Goal: Task Accomplishment & Management: Manage account settings

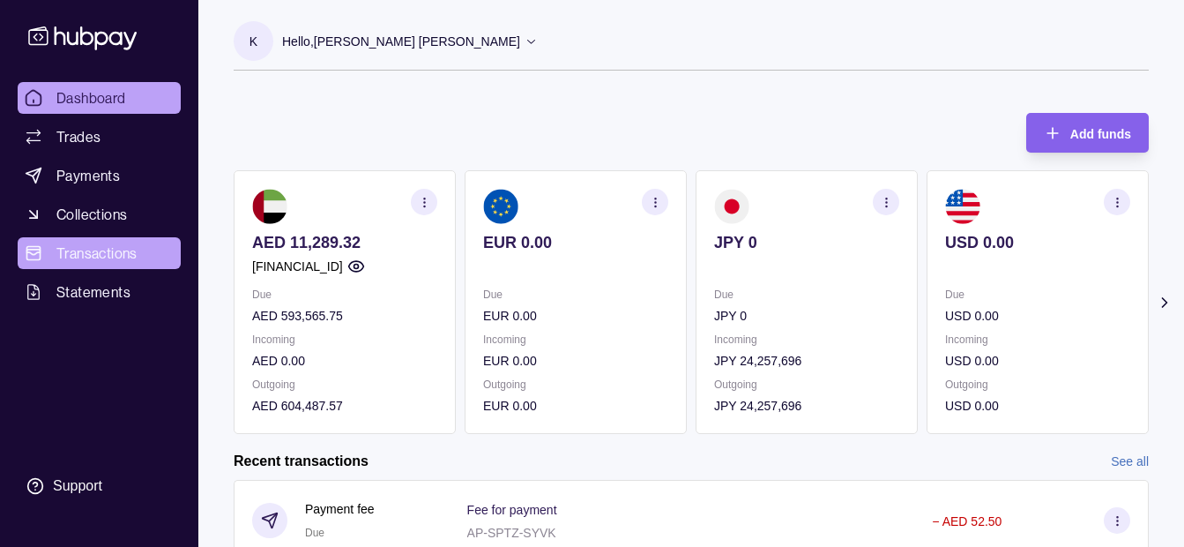
click at [110, 239] on link "Transactions" at bounding box center [99, 253] width 163 height 32
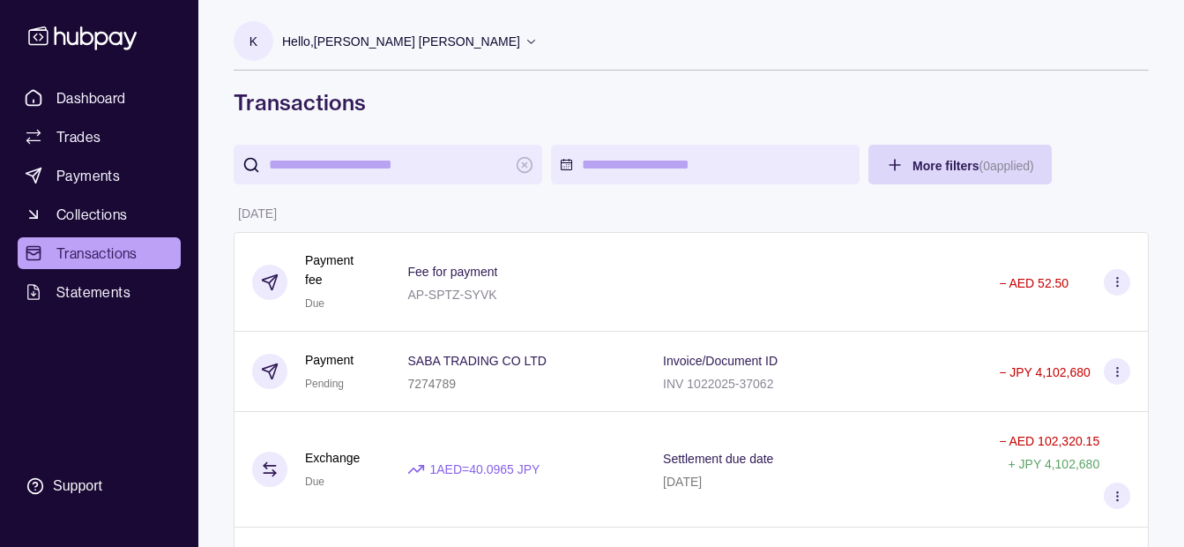
click at [443, 45] on p "Hello, [PERSON_NAME] [PERSON_NAME]" at bounding box center [401, 41] width 238 height 19
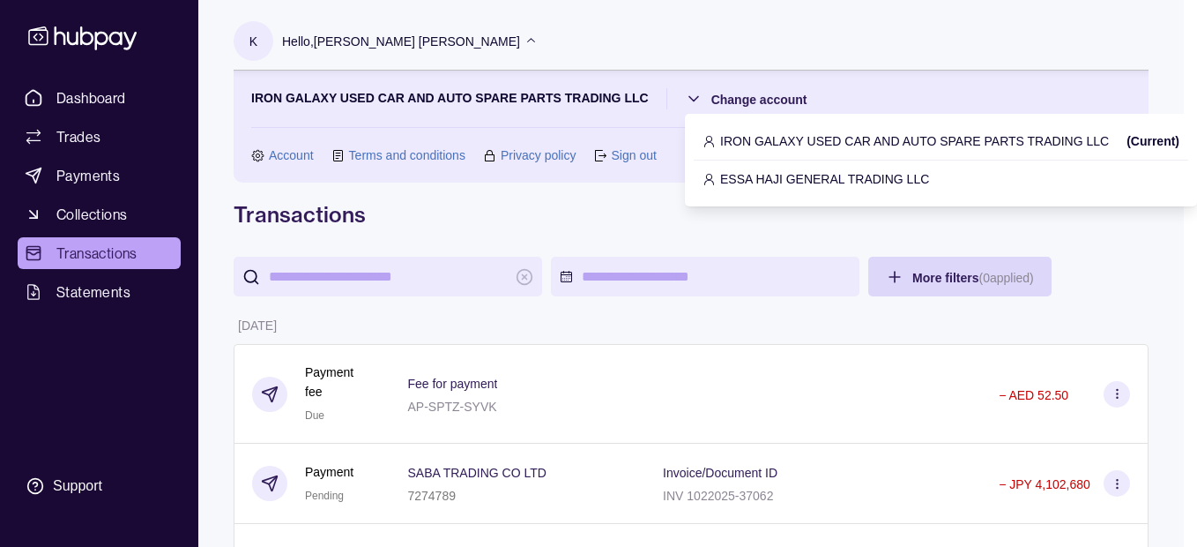
click at [728, 146] on p "IRON GALAXY USED CAR AND AUTO SPARE PARTS TRADING LLC" at bounding box center [914, 140] width 389 height 19
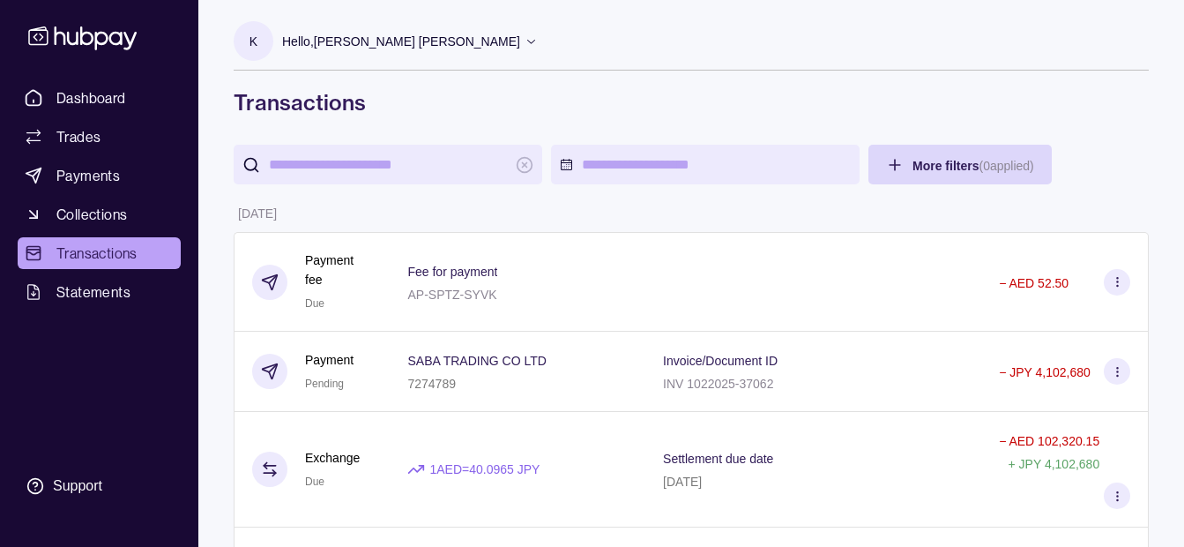
click at [386, 51] on div "Hello, [PERSON_NAME] [PERSON_NAME]" at bounding box center [410, 41] width 256 height 37
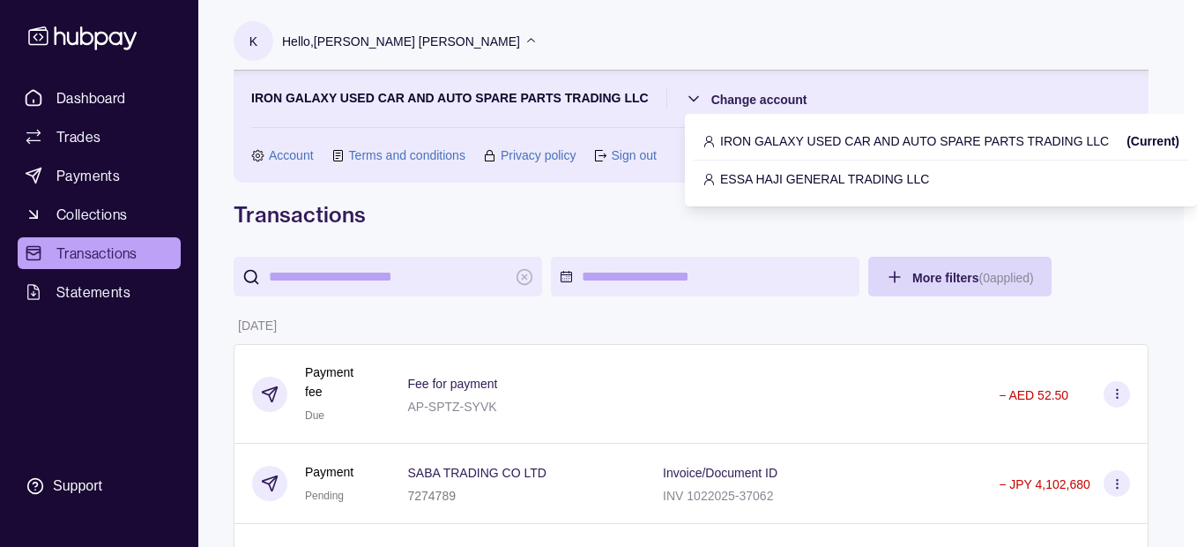
click at [721, 175] on p "ESSA HAJI GENERAL TRADING LLC" at bounding box center [824, 178] width 209 height 19
